Goal: Check status: Check status

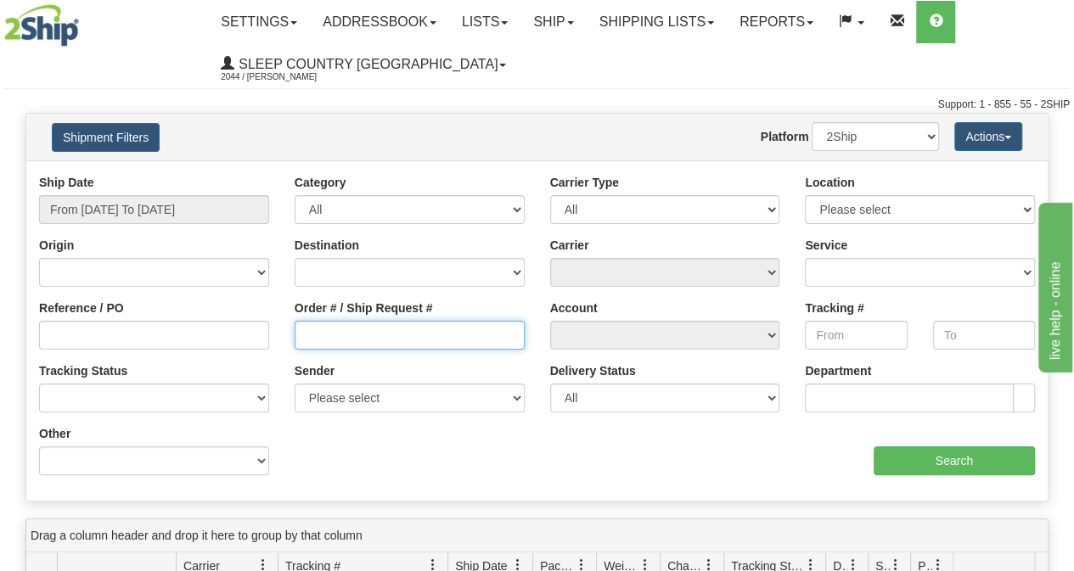
click at [349, 328] on input "Order # / Ship Request #" at bounding box center [410, 335] width 230 height 29
paste input "9000I046737"
type input "9000I046737"
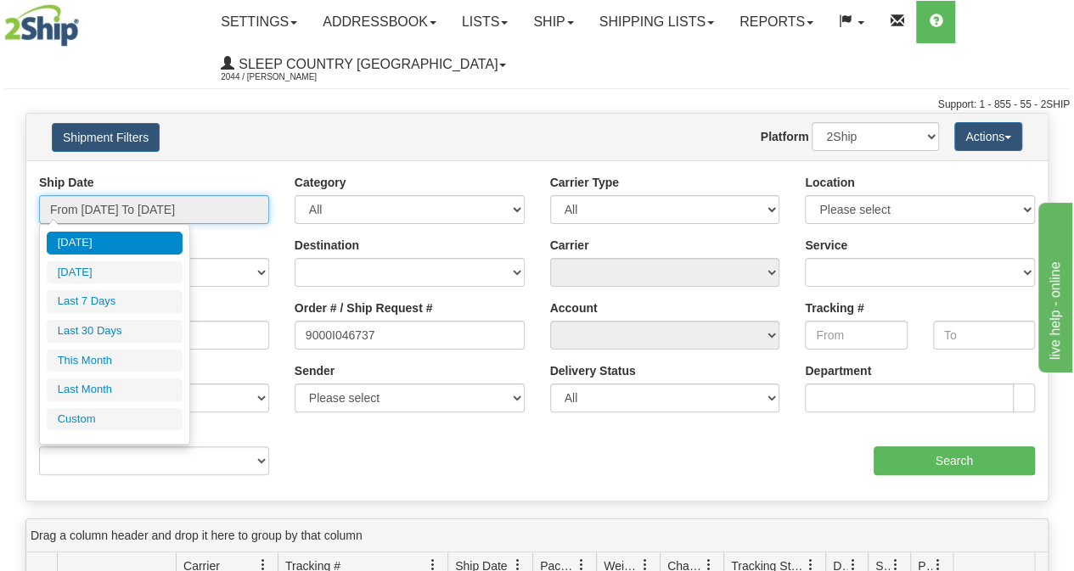
click at [202, 211] on input "From [DATE] To [DATE]" at bounding box center [154, 209] width 230 height 29
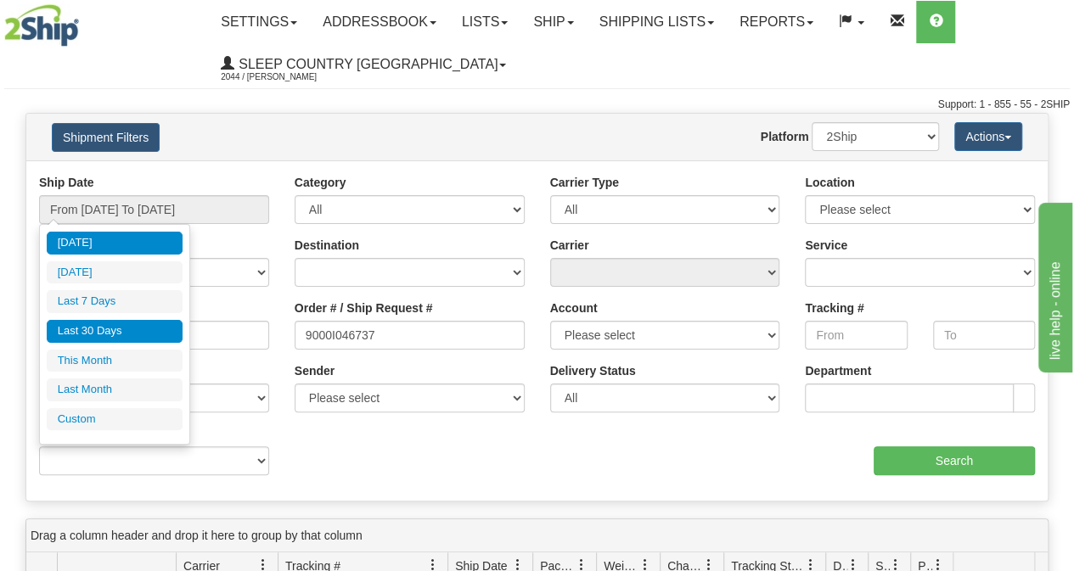
click at [139, 322] on li "Last 30 Days" at bounding box center [115, 331] width 136 height 23
type input "From [DATE] To [DATE]"
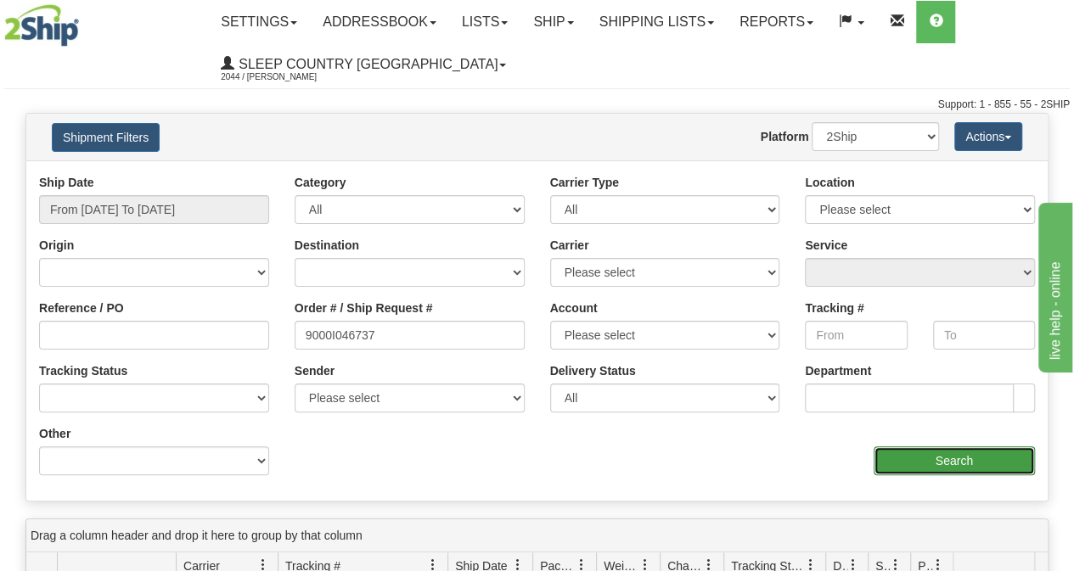
click at [910, 452] on input "Search" at bounding box center [954, 460] width 162 height 29
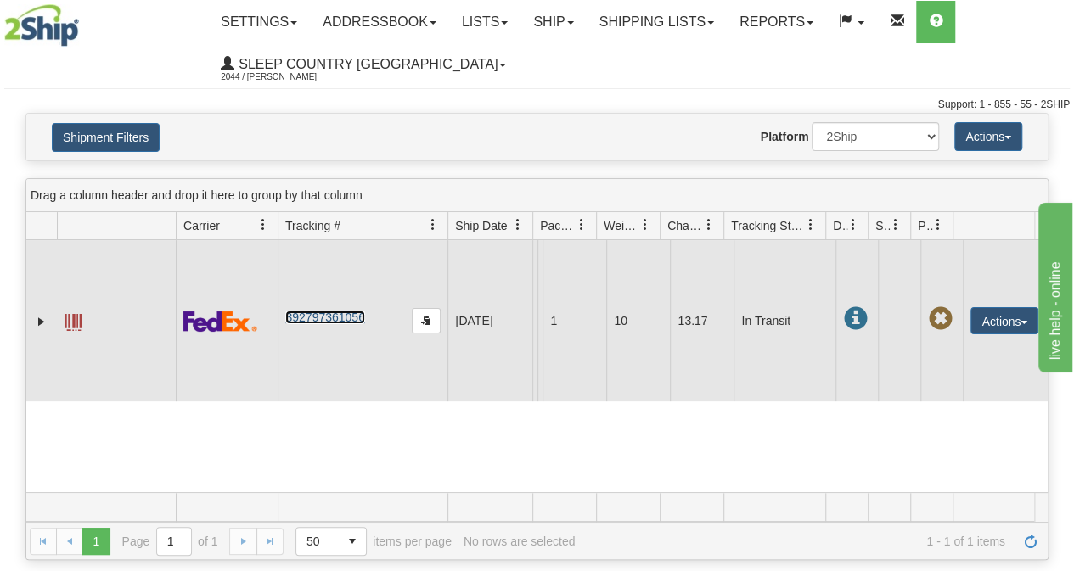
click at [313, 319] on link "392797361056" at bounding box center [324, 318] width 79 height 14
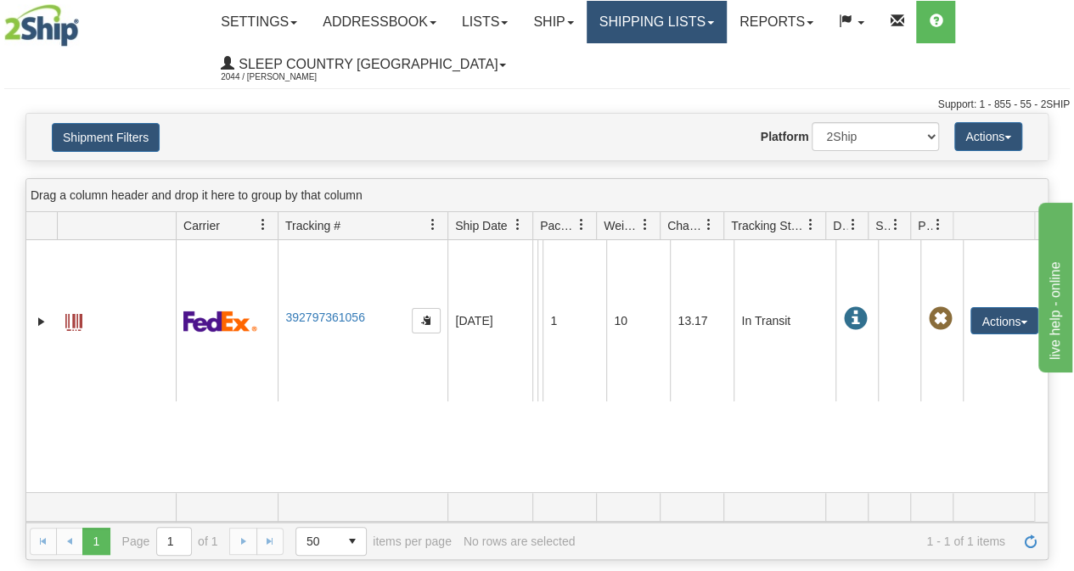
click at [647, 13] on link "Shipping lists" at bounding box center [657, 22] width 140 height 42
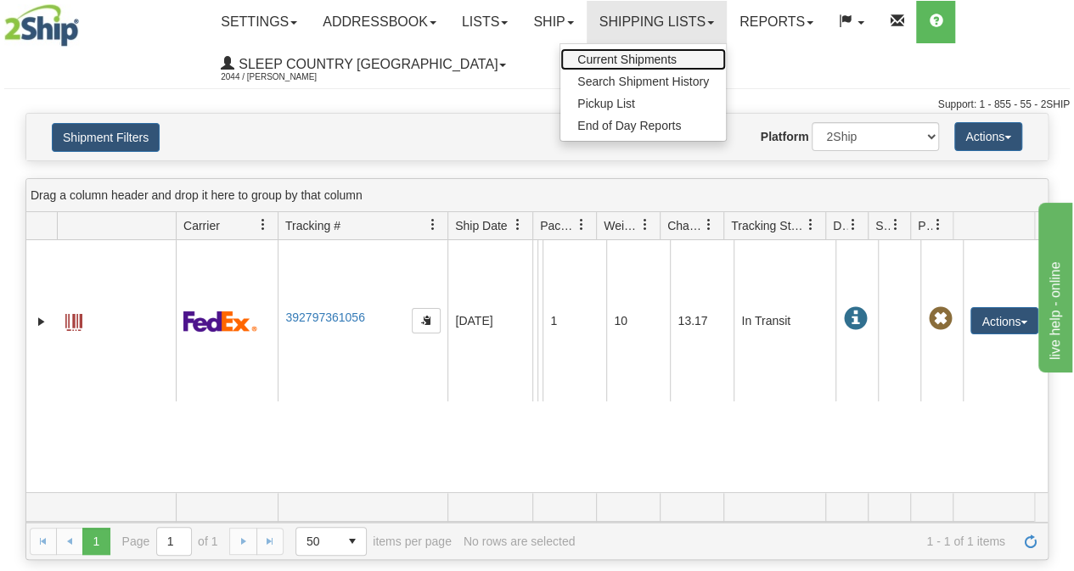
click at [644, 69] on link "Current Shipments" at bounding box center [643, 59] width 166 height 22
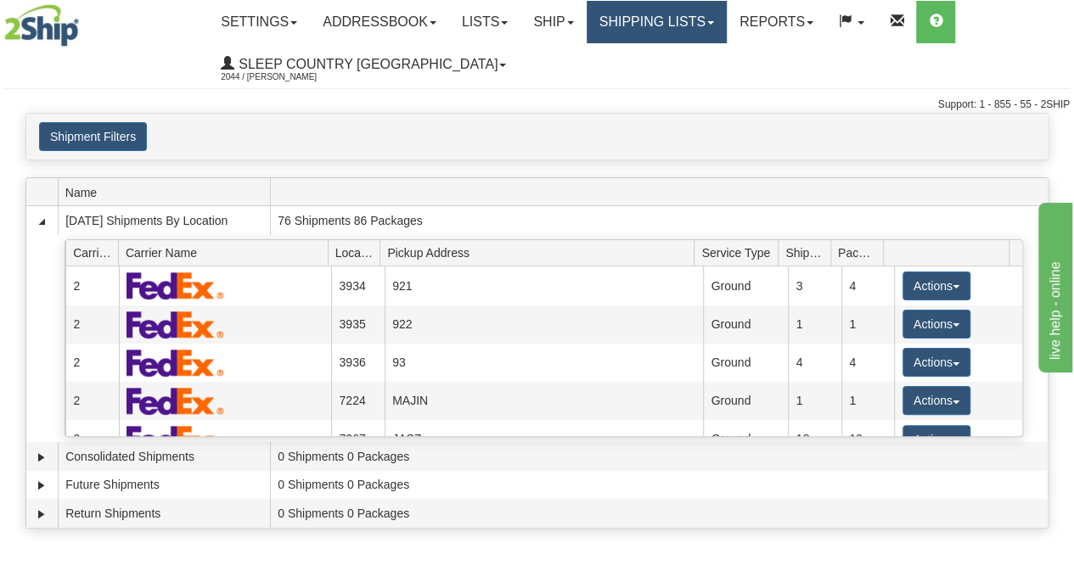
click at [700, 24] on link "Shipping lists" at bounding box center [657, 22] width 140 height 42
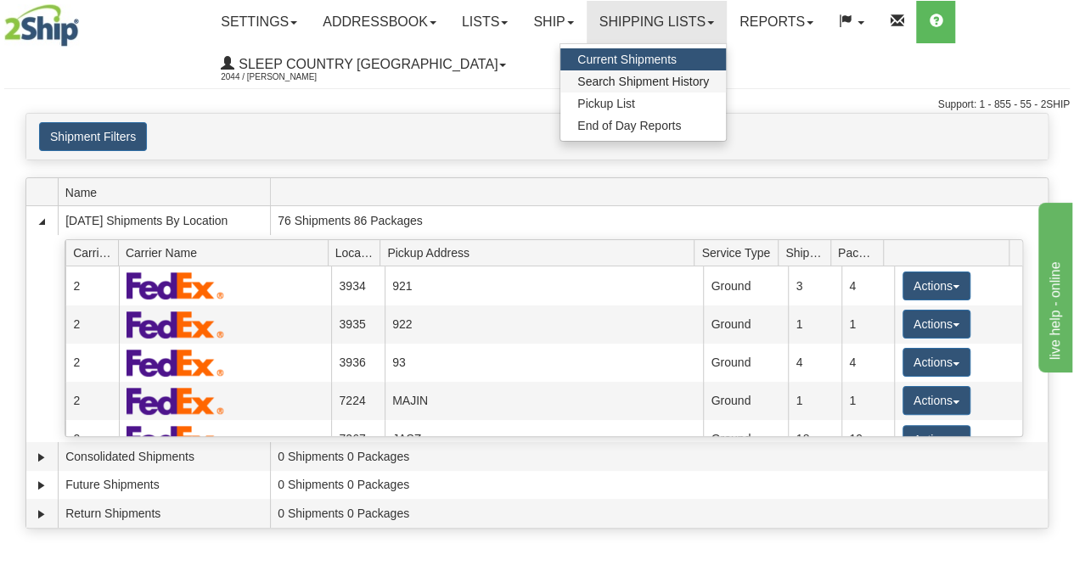
click at [654, 70] on ul "Current Shipments Search Shipment History Pickup List End of Day Reports" at bounding box center [642, 92] width 167 height 98
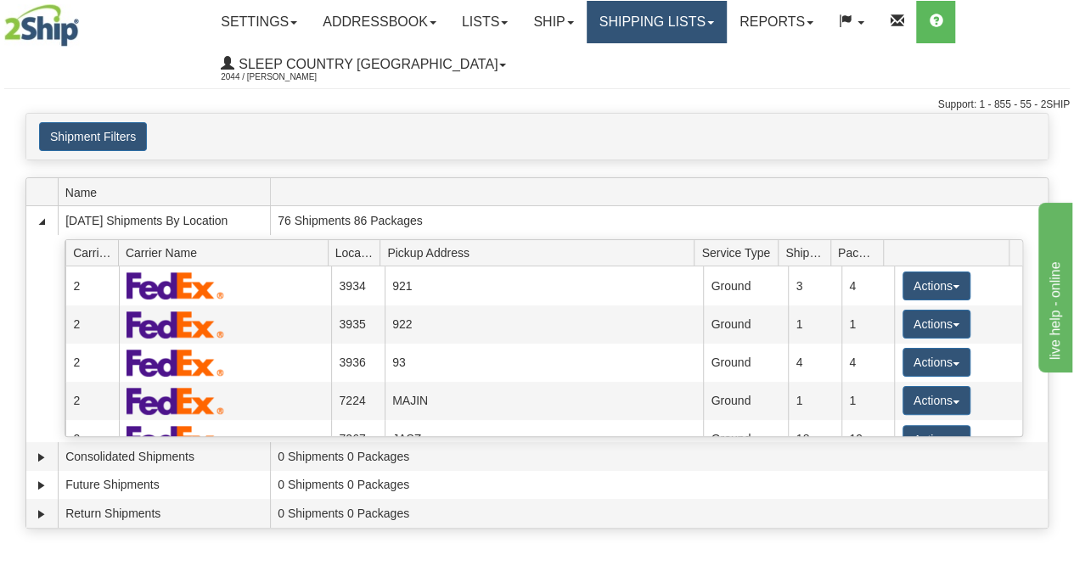
click at [667, 36] on link "Shipping lists" at bounding box center [657, 22] width 140 height 42
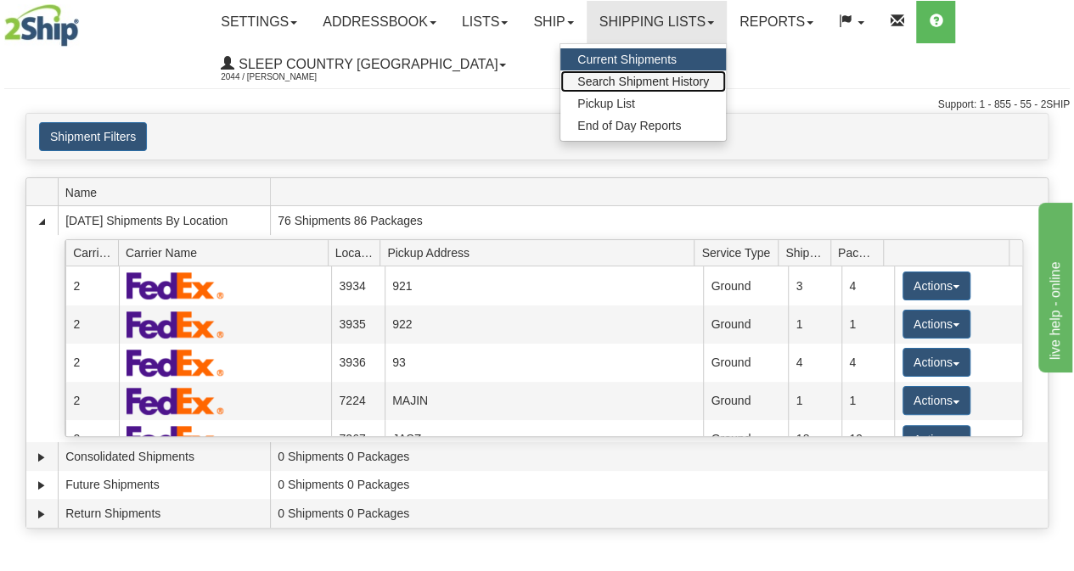
click at [676, 76] on span "Search Shipment History" at bounding box center [643, 82] width 132 height 14
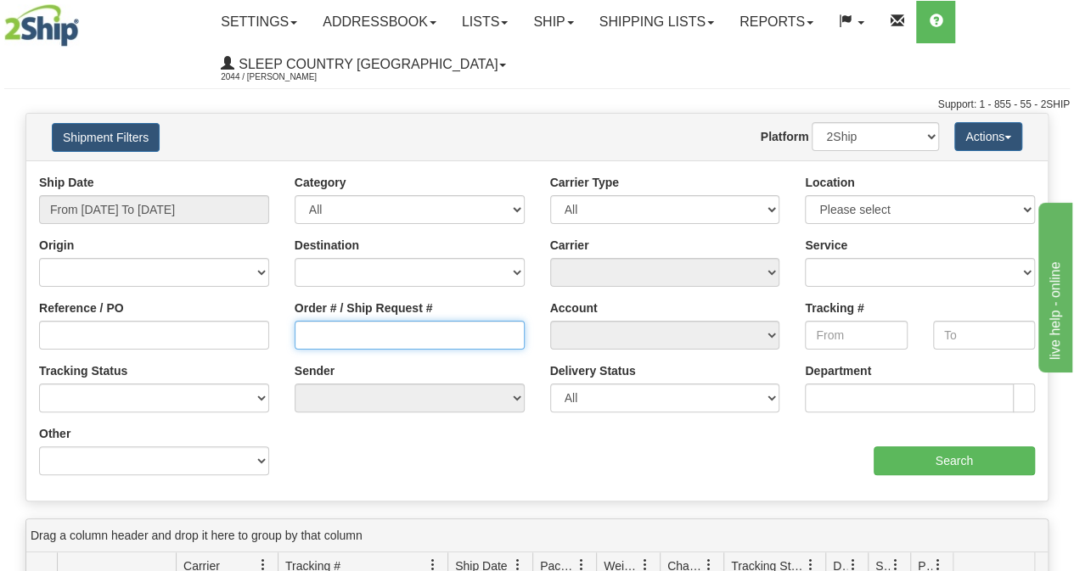
click at [350, 343] on input "Order # / Ship Request #" at bounding box center [410, 335] width 230 height 29
paste input "9002I053583"
type input "9002I053583"
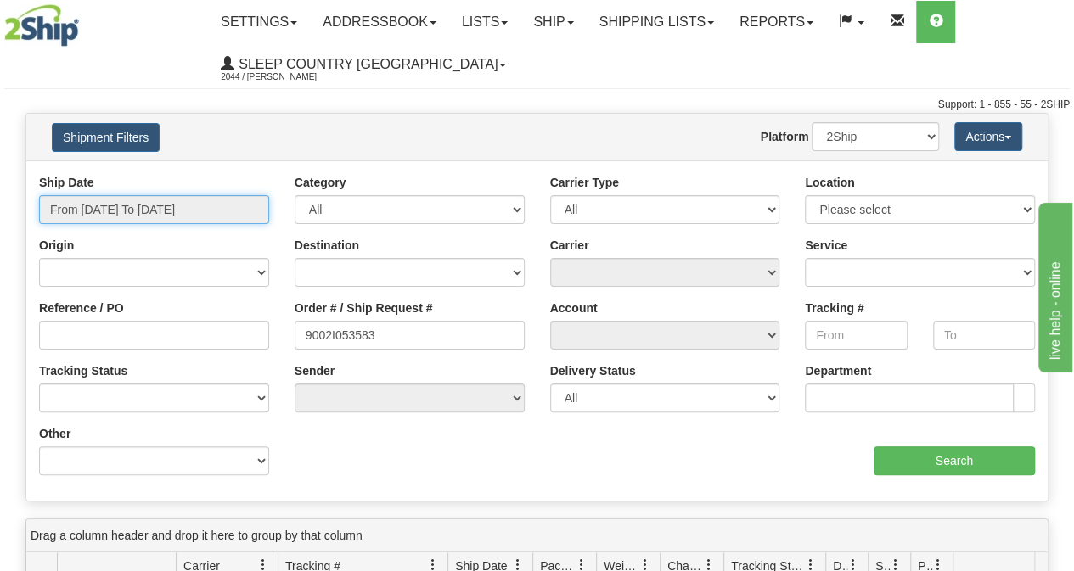
click at [177, 196] on input "From [DATE] To [DATE]" at bounding box center [154, 209] width 230 height 29
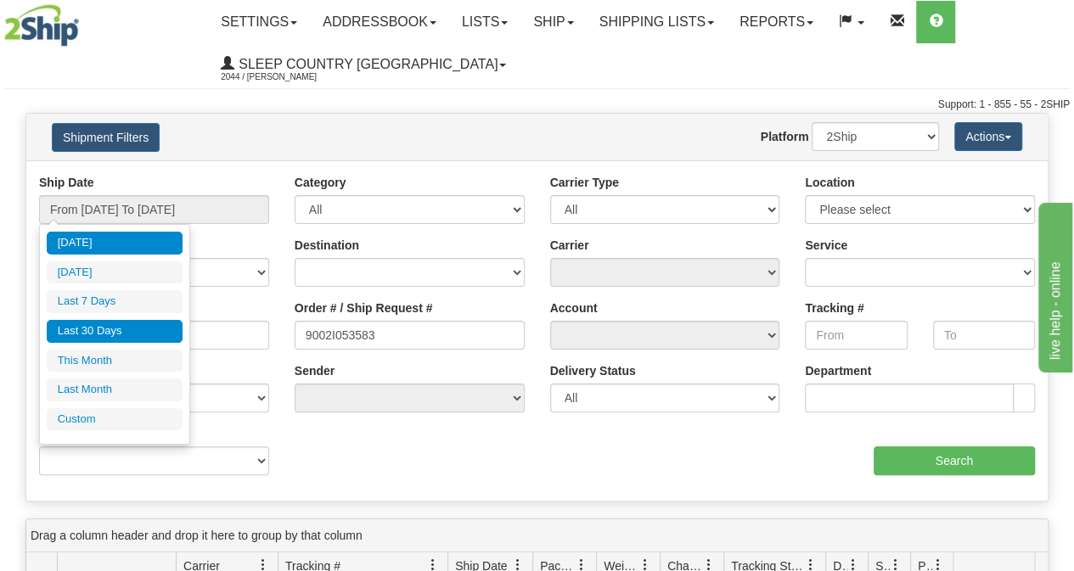
click at [109, 323] on li "Last 30 Days" at bounding box center [115, 331] width 136 height 23
type input "From [DATE] To [DATE]"
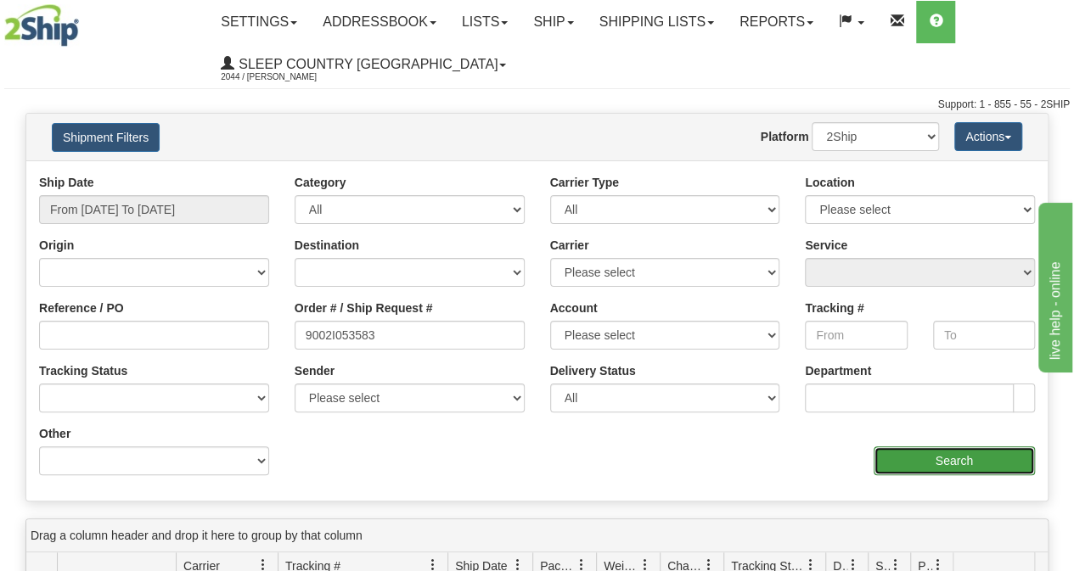
click at [945, 447] on input "Search" at bounding box center [954, 460] width 162 height 29
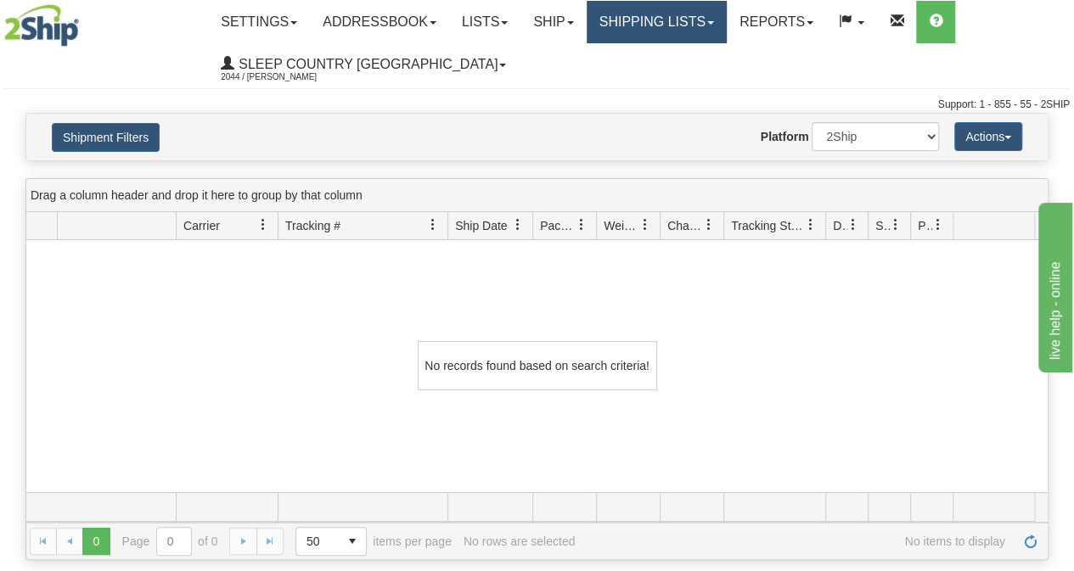
click at [610, 14] on link "Shipping lists" at bounding box center [657, 22] width 140 height 42
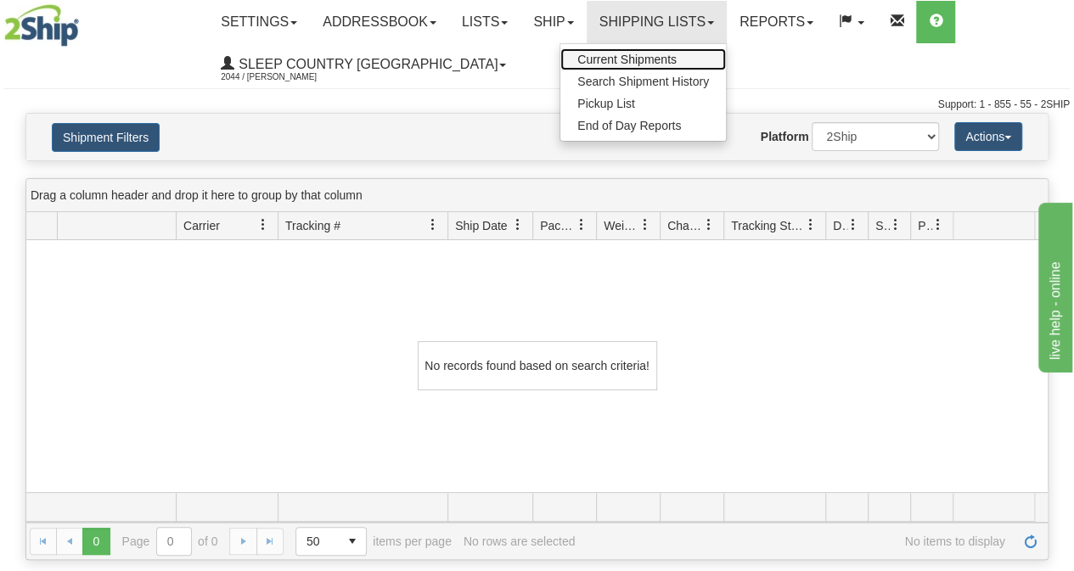
click at [619, 69] on link "Current Shipments" at bounding box center [643, 59] width 166 height 22
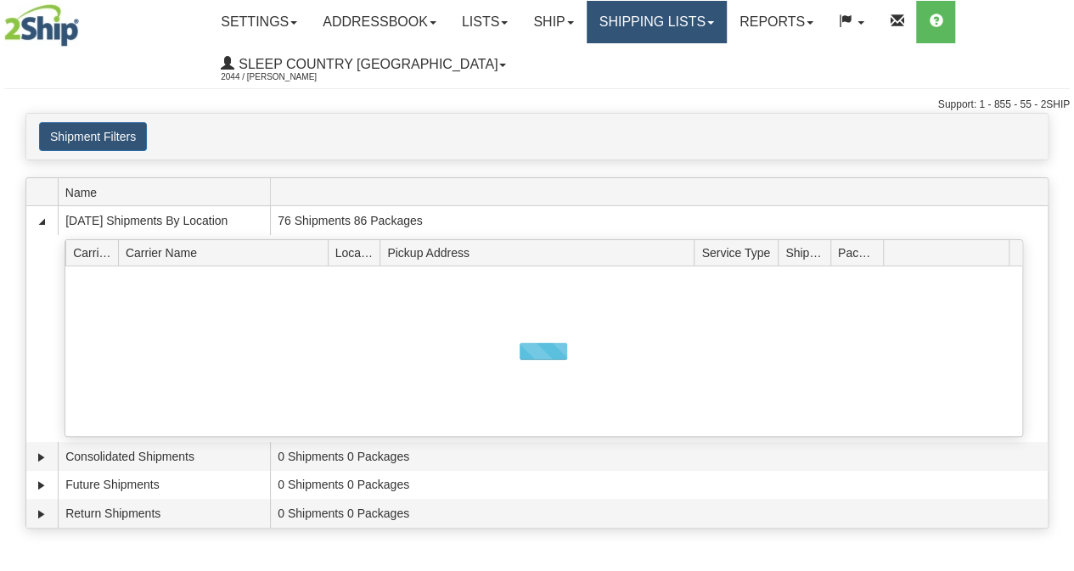
click at [633, 18] on link "Shipping lists" at bounding box center [657, 22] width 140 height 42
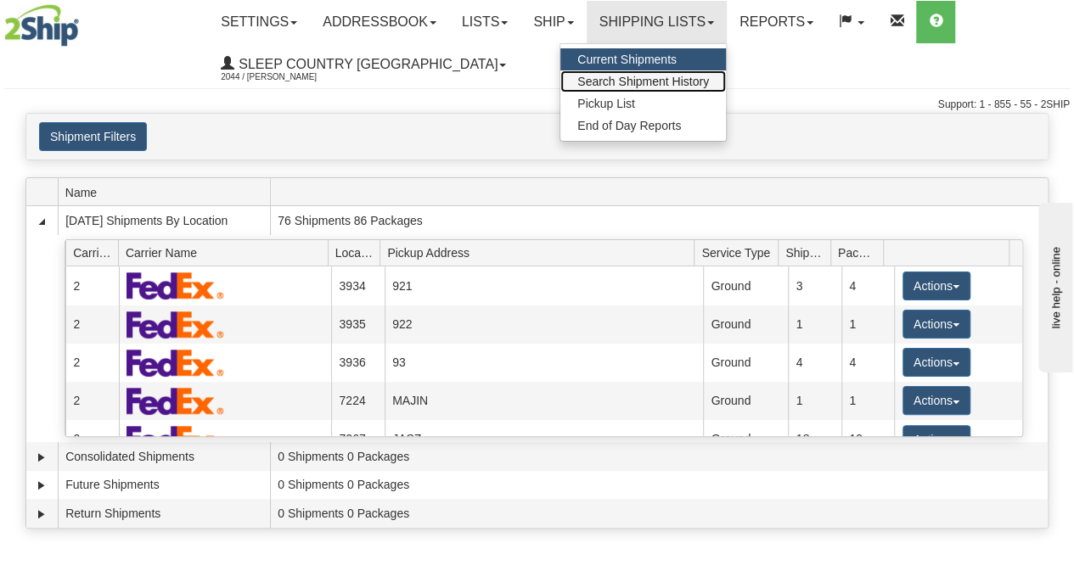
click at [635, 81] on span "Search Shipment History" at bounding box center [643, 82] width 132 height 14
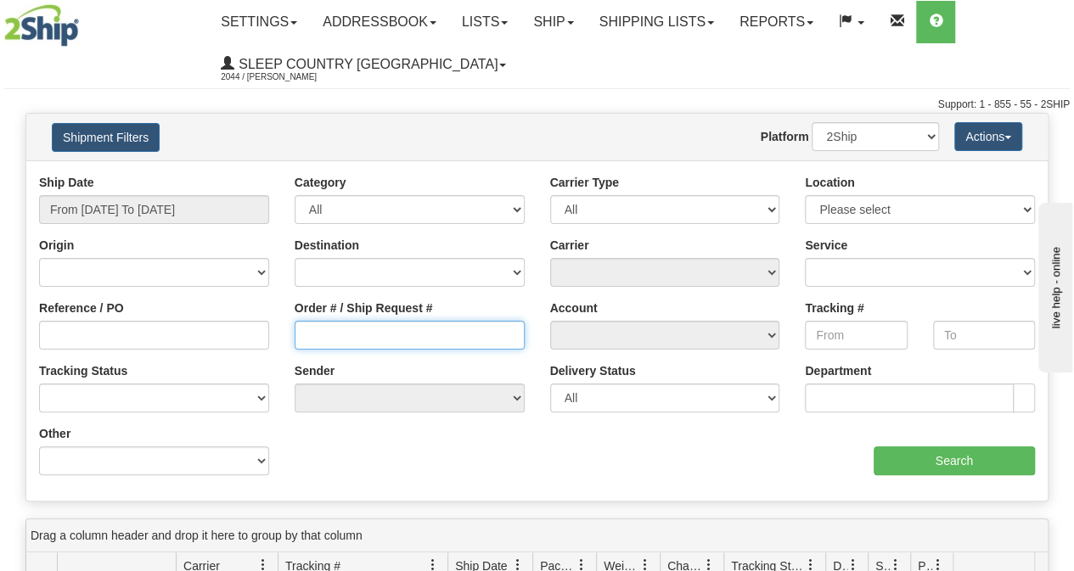
click at [345, 328] on input "Order # / Ship Request #" at bounding box center [410, 335] width 230 height 29
paste input "9002I053583"
click at [306, 327] on input "9002I053583" at bounding box center [410, 335] width 230 height 29
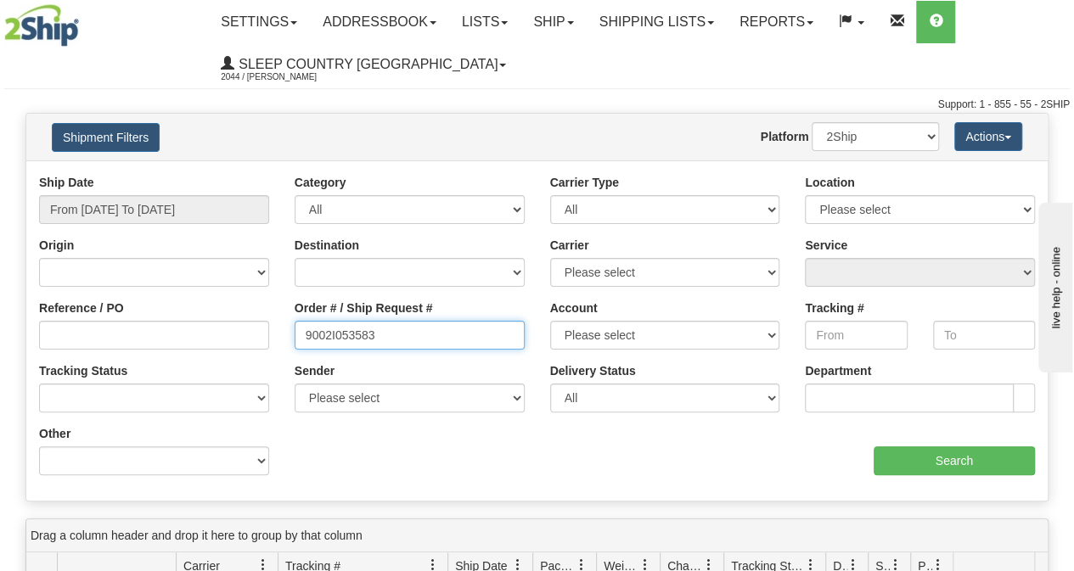
type input "9002I053583"
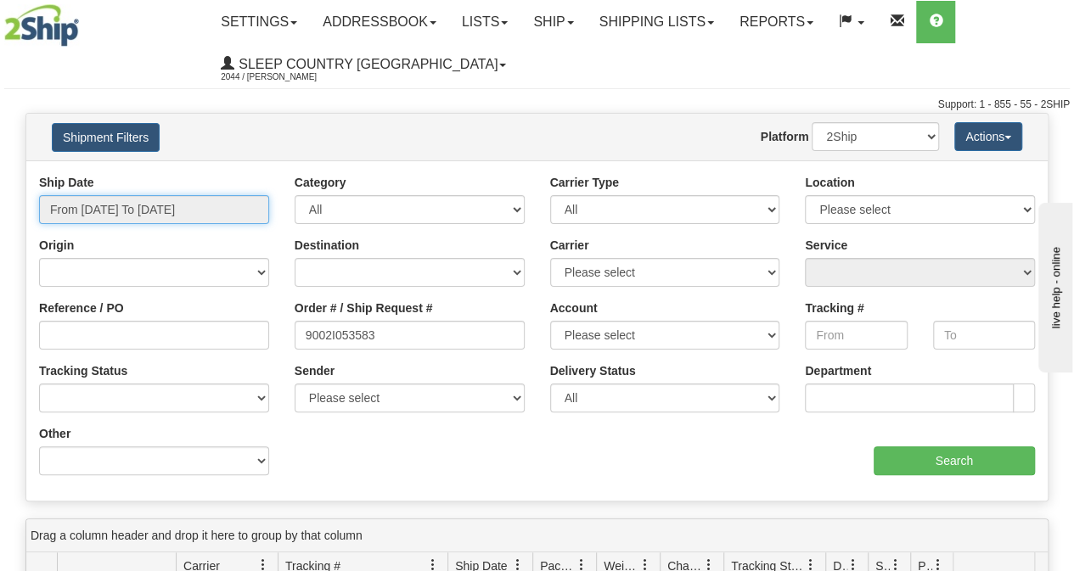
click at [192, 215] on input "From [DATE] To [DATE]" at bounding box center [154, 209] width 230 height 29
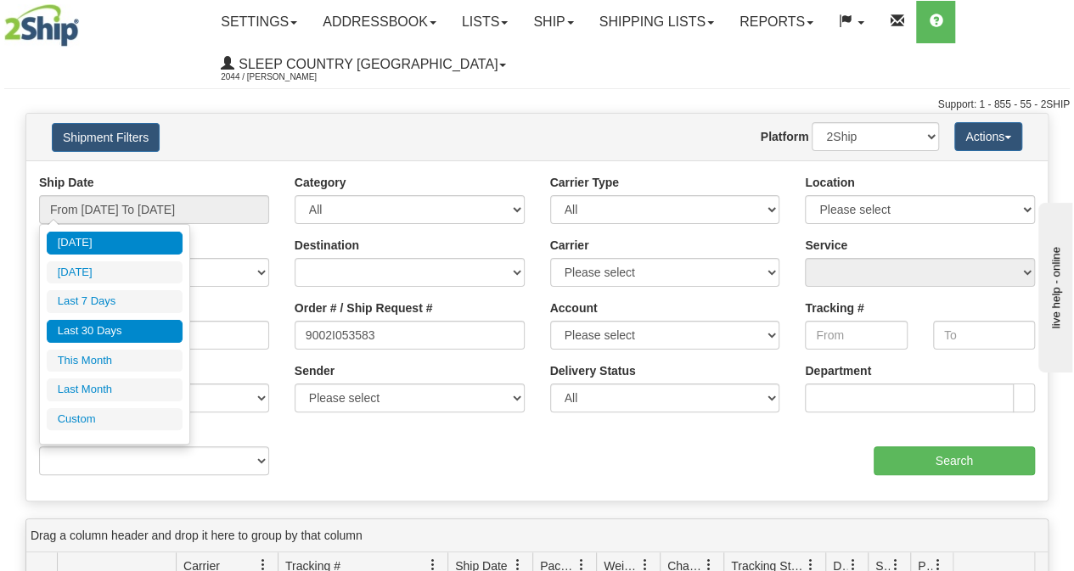
click at [138, 322] on li "Last 30 Days" at bounding box center [115, 331] width 136 height 23
type input "From [DATE] To [DATE]"
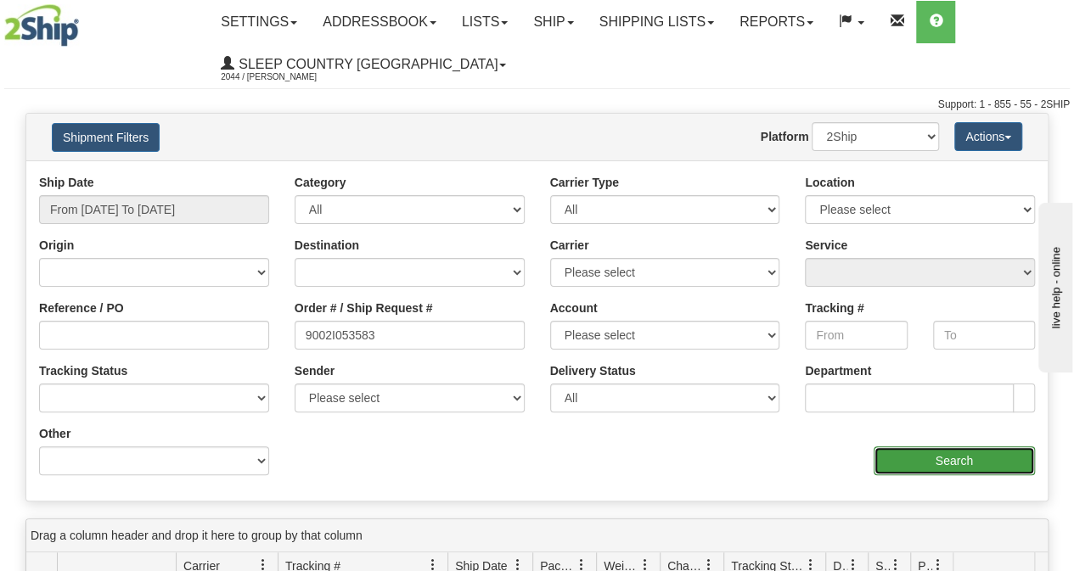
click at [920, 462] on input "Search" at bounding box center [954, 460] width 162 height 29
